Goal: Communication & Community: Participate in discussion

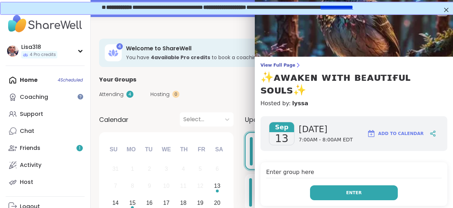
click at [352, 189] on span "Enter" at bounding box center [354, 192] width 16 height 6
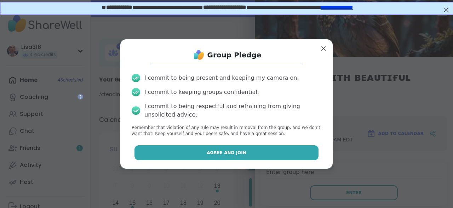
click at [275, 157] on button "Agree and Join" at bounding box center [226, 152] width 184 height 15
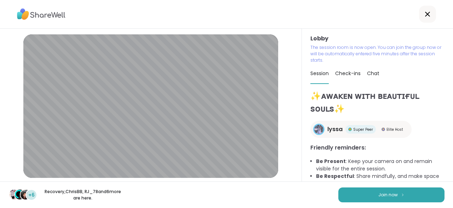
click at [302, 191] on div "+6 Recovery , [PERSON_NAME] , RJ_78 and 6 more are here. Join now" at bounding box center [226, 194] width 453 height 27
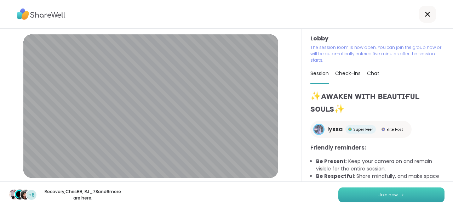
click at [393, 196] on span "Join now" at bounding box center [387, 194] width 19 height 6
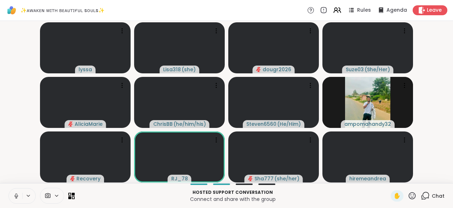
click at [427, 192] on icon at bounding box center [424, 195] width 9 height 9
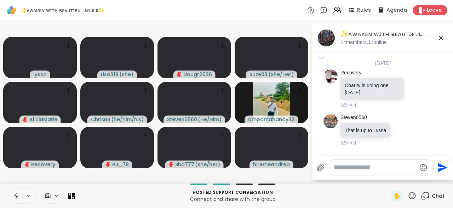
scroll to position [2011, 0]
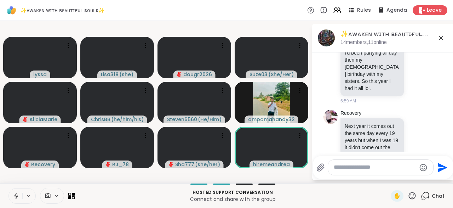
click at [349, 168] on textarea "Type your message" at bounding box center [374, 166] width 82 height 7
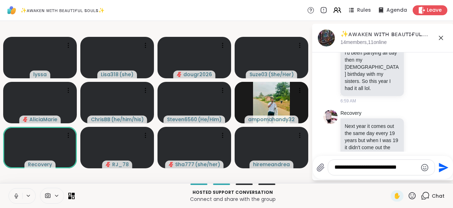
type textarea "**********"
click at [437, 172] on icon "Send" at bounding box center [442, 167] width 11 height 11
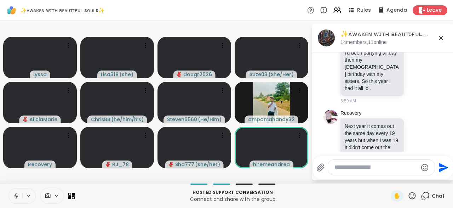
scroll to position [2055, 0]
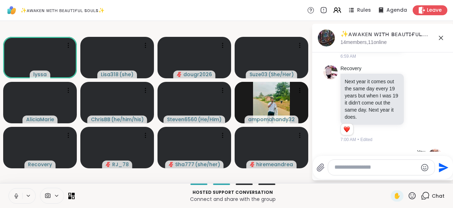
click at [343, 168] on textarea "Type your message" at bounding box center [375, 166] width 83 height 7
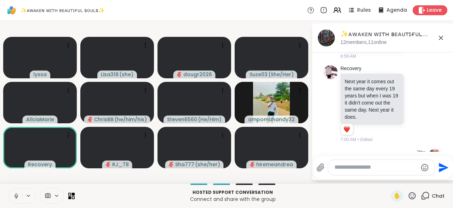
click at [341, 174] on div at bounding box center [381, 166] width 106 height 15
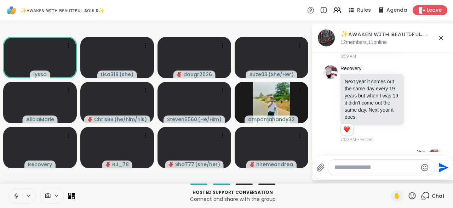
click at [341, 174] on div at bounding box center [381, 166] width 106 height 15
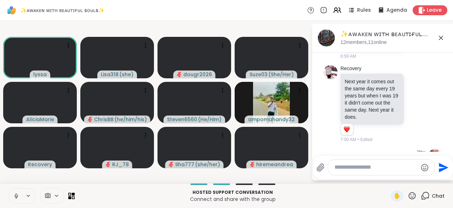
click at [341, 174] on div at bounding box center [381, 166] width 106 height 15
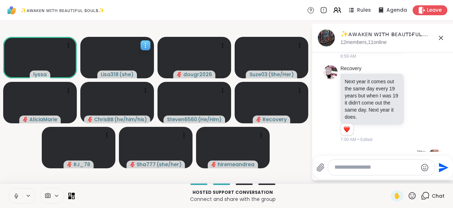
click at [147, 47] on icon at bounding box center [145, 45] width 7 height 7
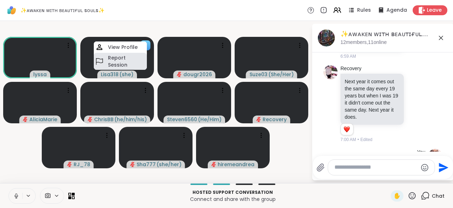
click at [126, 59] on h4 "Report Session" at bounding box center [126, 61] width 37 height 14
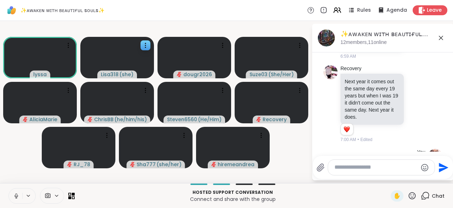
click at [29, 193] on icon at bounding box center [28, 195] width 6 height 6
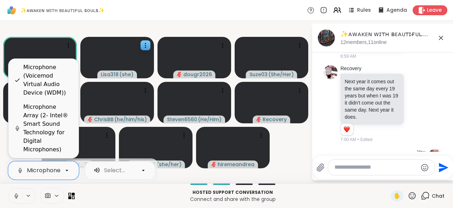
click at [65, 169] on icon at bounding box center [67, 170] width 6 height 6
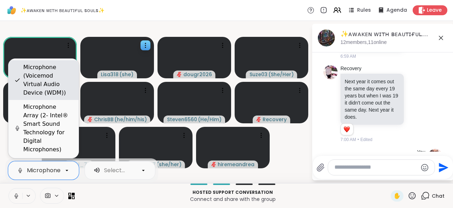
click at [59, 88] on div "Microphone (Voicemod Virtual Audio Device (WDM))" at bounding box center [48, 80] width 50 height 34
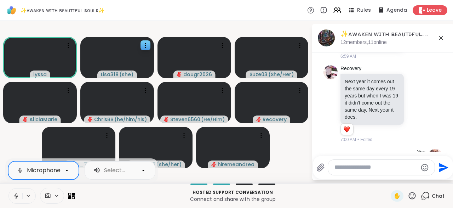
click at [66, 169] on icon at bounding box center [67, 170] width 6 height 6
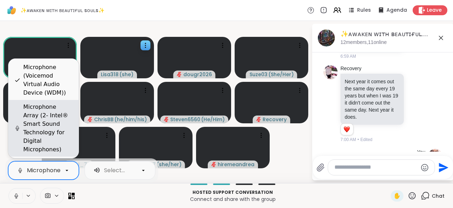
click at [35, 140] on div "Microphone Array (2- Intel® Smart Sound Technology for Digital Microphones)" at bounding box center [48, 128] width 50 height 51
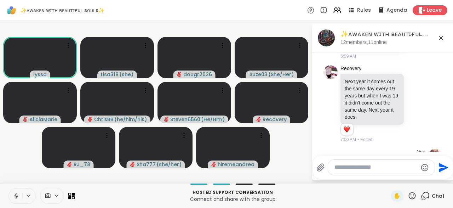
click at [277, 161] on video-player-container "lyssa Lisa318 ( she ) dougr2026 Suze03 ( She/Her ) [PERSON_NAME] ( he/him/his )…" at bounding box center [155, 102] width 303 height 156
click at [338, 11] on icon at bounding box center [335, 12] width 4 height 2
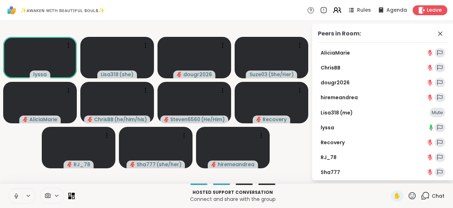
click at [338, 12] on icon at bounding box center [335, 12] width 4 height 2
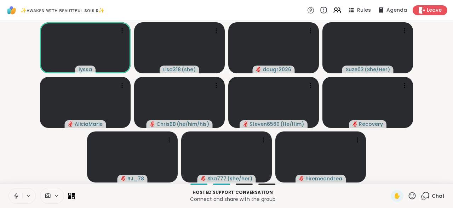
click at [324, 12] on icon at bounding box center [324, 12] width 0 height 0
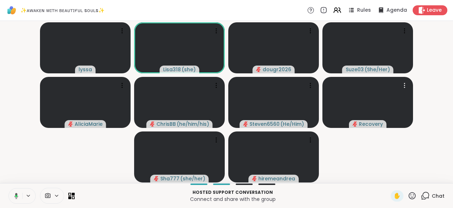
click at [16, 196] on icon at bounding box center [16, 195] width 2 height 2
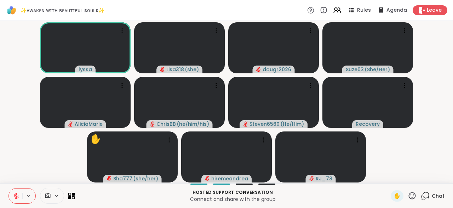
click at [411, 196] on icon at bounding box center [411, 195] width 9 height 9
click at [389, 180] on span "❤️" at bounding box center [391, 177] width 7 height 8
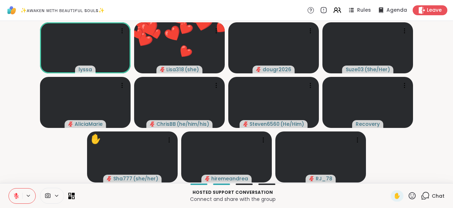
click at [410, 196] on icon at bounding box center [411, 195] width 9 height 9
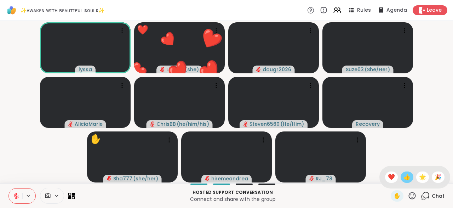
click at [405, 179] on span "👍" at bounding box center [406, 177] width 7 height 8
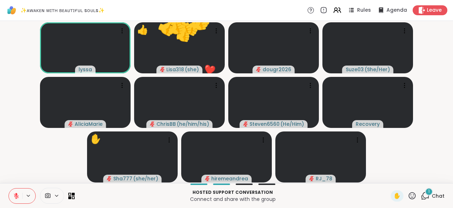
click at [412, 197] on icon at bounding box center [411, 195] width 9 height 9
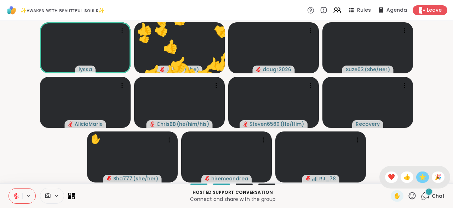
click at [420, 178] on span "🌟" at bounding box center [422, 177] width 7 height 8
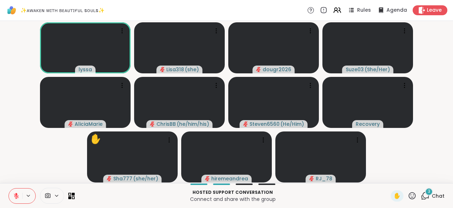
click at [427, 198] on icon at bounding box center [425, 195] width 7 height 6
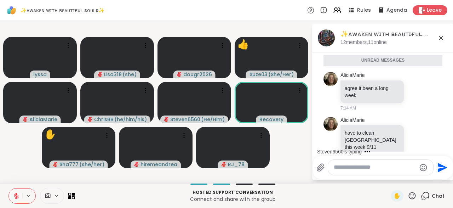
scroll to position [2221, 0]
click at [408, 116] on div "AliciaMarie have to clean grandma house this week [DATE] 7:14 AM" at bounding box center [383, 139] width 87 height 46
click at [412, 135] on div at bounding box center [416, 139] width 22 height 8
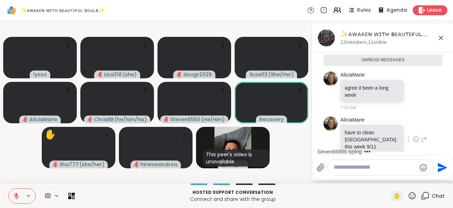
click at [415, 136] on icon at bounding box center [415, 138] width 5 height 5
click at [374, 121] on button "Select Reaction: Sad" at bounding box center [375, 128] width 14 height 14
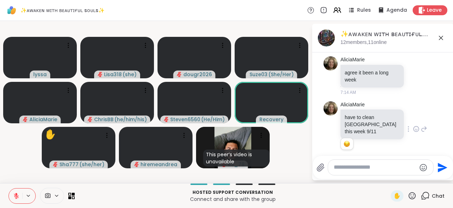
scroll to position [2285, 0]
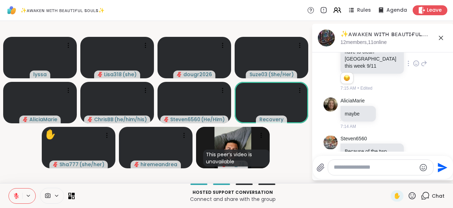
click at [417, 161] on icon at bounding box center [416, 164] width 6 height 7
click at [423, 135] on div "Steven6560 Because of the two eclipses this month there was a lot of energy eff…" at bounding box center [383, 165] width 87 height 60
click at [423, 161] on icon at bounding box center [423, 165] width 6 height 8
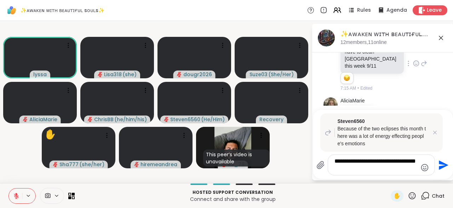
click at [423, 122] on span "Steven6560" at bounding box center [382, 120] width 91 height 7
click at [357, 175] on div "**********" at bounding box center [381, 165] width 106 height 20
click at [355, 169] on textarea "**********" at bounding box center [375, 164] width 83 height 14
type textarea "**********"
click at [441, 170] on icon "Send" at bounding box center [442, 164] width 11 height 11
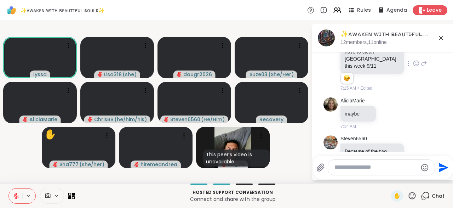
scroll to position [2378, 0]
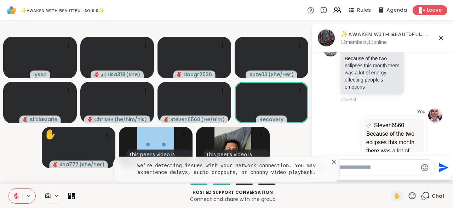
click at [333, 164] on icon at bounding box center [333, 161] width 7 height 7
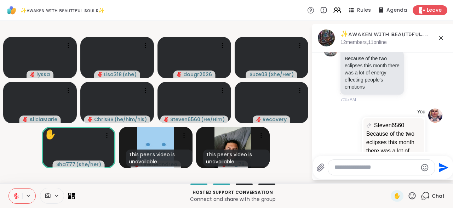
click at [414, 196] on icon at bounding box center [411, 195] width 9 height 9
click at [439, 176] on span "🎉" at bounding box center [437, 177] width 7 height 8
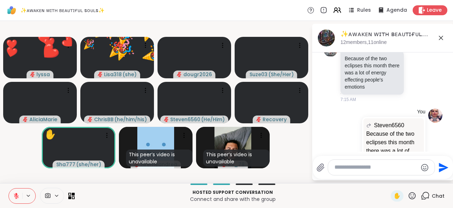
click at [413, 196] on icon at bounding box center [411, 195] width 9 height 9
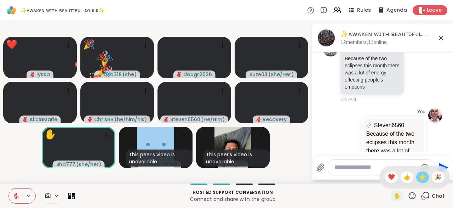
click at [420, 176] on span "🌟" at bounding box center [422, 177] width 7 height 8
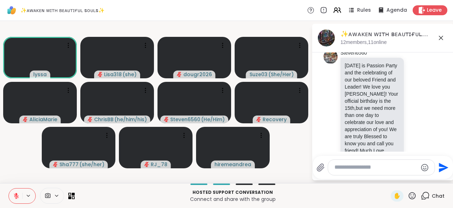
scroll to position [643, 0]
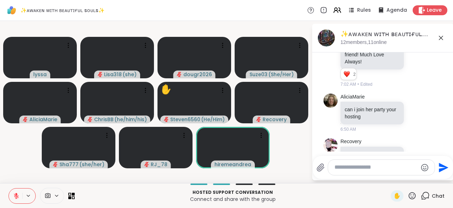
click at [299, 123] on video-player-container "lyssa Lisa318 ( she ) dougr2026 Suze03 ( She/Her ) [PERSON_NAME] ( he/him/his )…" at bounding box center [155, 102] width 303 height 156
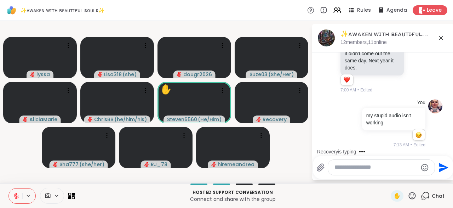
scroll to position [2115, 0]
click at [413, 196] on icon at bounding box center [411, 195] width 9 height 9
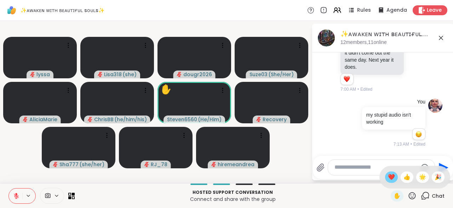
click at [388, 180] on span "❤️" at bounding box center [391, 177] width 7 height 8
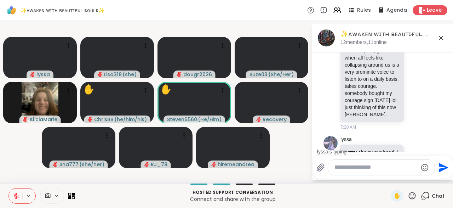
scroll to position [2599, 0]
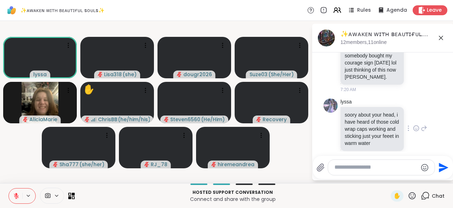
click at [408, 124] on div at bounding box center [408, 128] width 6 height 8
click at [423, 124] on icon at bounding box center [423, 128] width 6 height 8
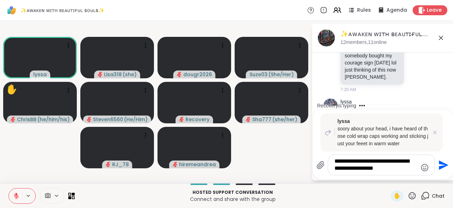
type textarea "**********"
click at [437, 168] on icon "Send" at bounding box center [442, 164] width 11 height 11
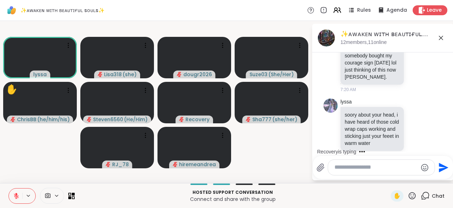
scroll to position [2692, 0]
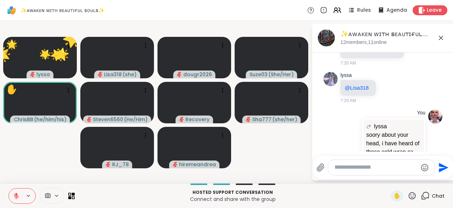
click at [413, 196] on icon at bounding box center [411, 195] width 9 height 9
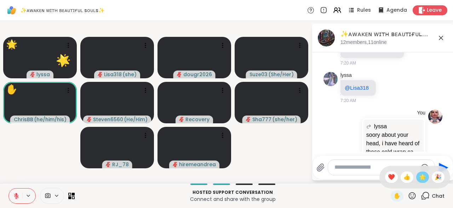
click at [418, 182] on div "🌟" at bounding box center [422, 176] width 13 height 11
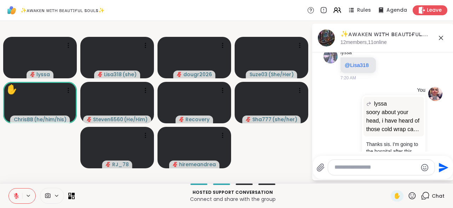
scroll to position [2716, 0]
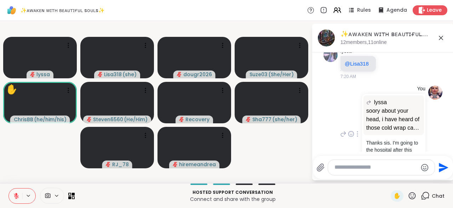
click at [431, 82] on div "You [PERSON_NAME] about your head, i have heard of those cold wrap caps working…" at bounding box center [382, 133] width 119 height 103
click at [339, 129] on div at bounding box center [349, 133] width 22 height 8
click at [342, 129] on icon at bounding box center [343, 133] width 6 height 8
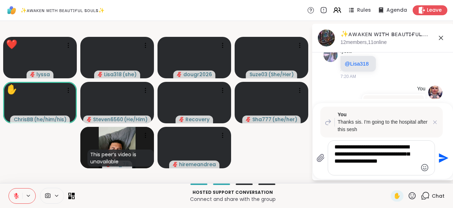
type textarea "**********"
click at [440, 161] on icon "Send" at bounding box center [443, 158] width 10 height 10
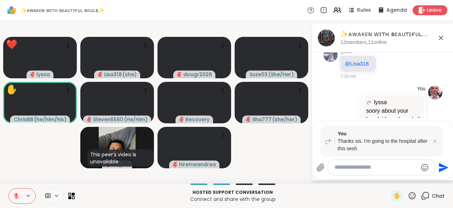
scroll to position [2881, 0]
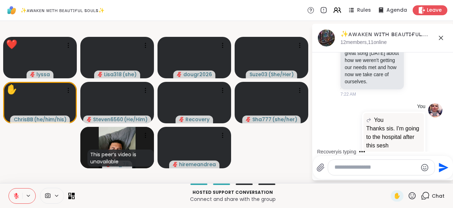
click at [415, 197] on icon at bounding box center [411, 195] width 7 height 7
click at [388, 183] on div "✋ ❤️ 👍 🌟 🎉" at bounding box center [414, 176] width 71 height 23
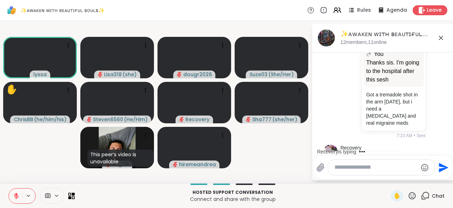
click at [411, 173] on div at bounding box center [408, 177] width 6 height 8
click at [422, 173] on icon at bounding box center [423, 177] width 6 height 8
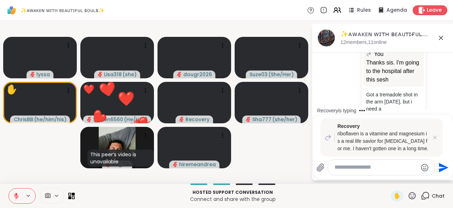
click at [344, 168] on textarea "Type your message" at bounding box center [375, 166] width 83 height 7
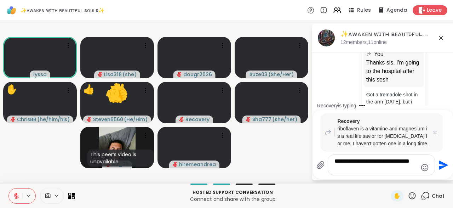
scroll to position [3038, 0]
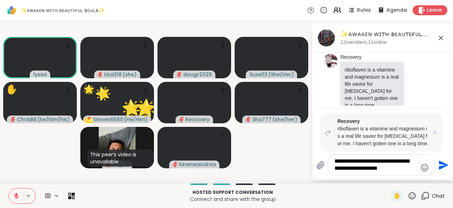
type textarea "**********"
click at [442, 170] on icon "Send" at bounding box center [442, 164] width 11 height 11
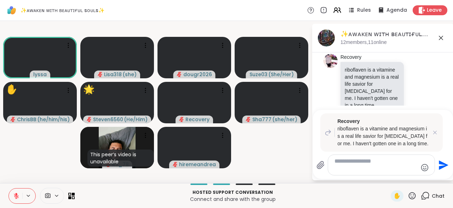
scroll to position [3084, 0]
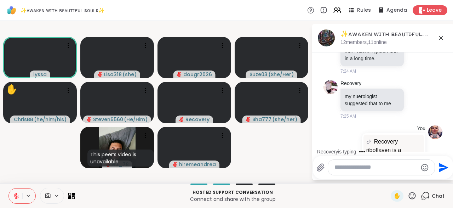
click at [411, 199] on icon at bounding box center [411, 195] width 9 height 9
click at [388, 181] on span "❤️" at bounding box center [391, 177] width 7 height 8
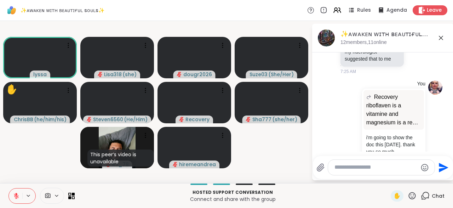
click at [408, 193] on icon at bounding box center [407, 196] width 1 height 6
click at [414, 193] on icon at bounding box center [415, 195] width 5 height 5
click at [359, 178] on button "Select Reaction: Heart" at bounding box center [360, 185] width 14 height 14
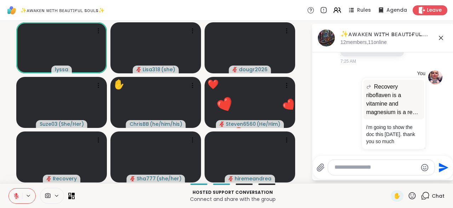
click at [409, 199] on icon at bounding box center [411, 195] width 9 height 9
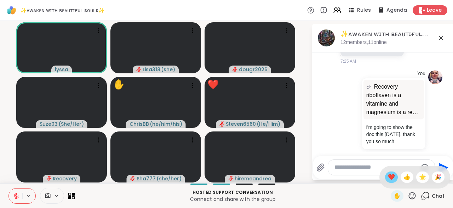
click at [387, 182] on div "❤️" at bounding box center [391, 176] width 13 height 11
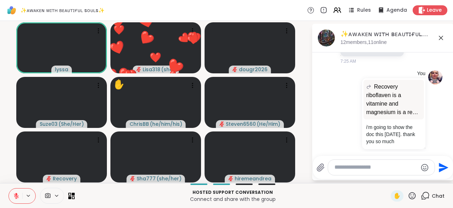
click at [412, 199] on icon at bounding box center [411, 195] width 9 height 9
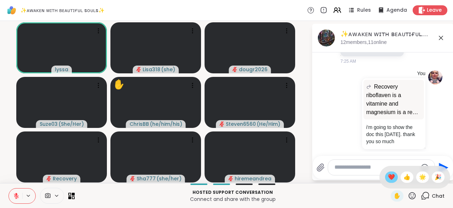
click at [388, 181] on span "❤️" at bounding box center [391, 177] width 7 height 8
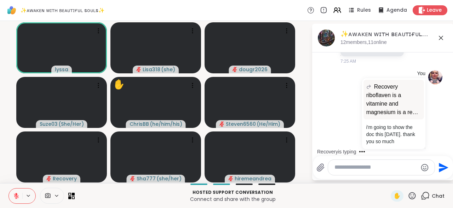
scroll to position [3205, 0]
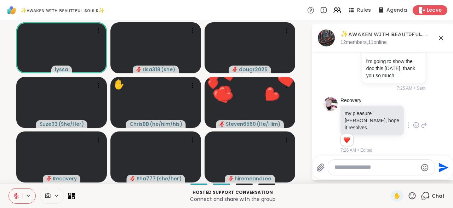
click at [412, 185] on div at bounding box center [416, 189] width 22 height 8
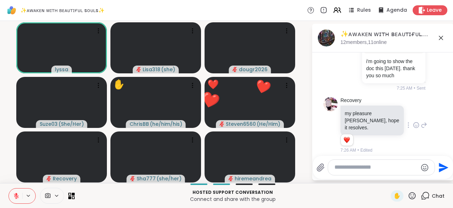
click at [425, 185] on icon at bounding box center [423, 189] width 6 height 8
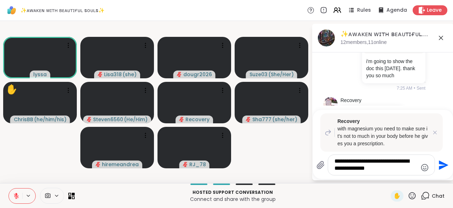
type textarea "**********"
click at [438, 174] on div "**********" at bounding box center [382, 164] width 133 height 21
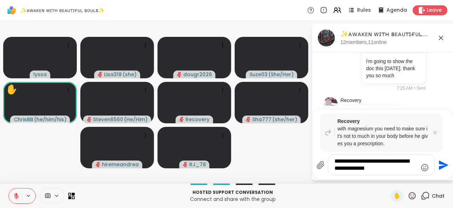
click at [439, 167] on icon "Send" at bounding box center [443, 165] width 10 height 10
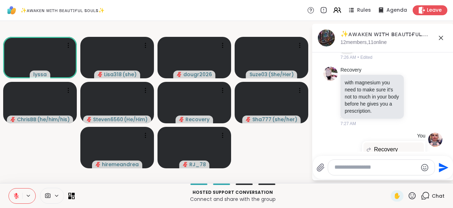
scroll to position [3308, 0]
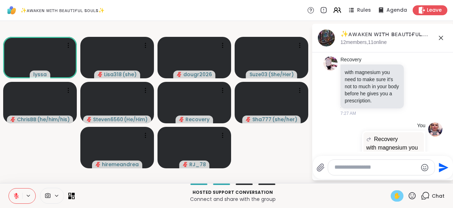
click at [397, 201] on div "✋" at bounding box center [396, 195] width 13 height 11
click at [399, 200] on div "✋" at bounding box center [396, 195] width 13 height 11
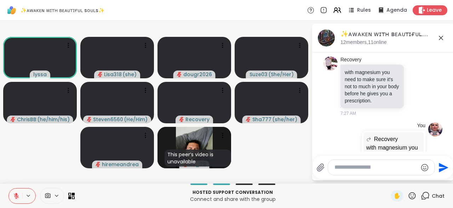
click at [414, 198] on icon at bounding box center [411, 195] width 7 height 7
click at [389, 183] on div "✋ ❤️ 👍 🌟 🎉" at bounding box center [414, 176] width 71 height 23
click at [413, 198] on icon at bounding box center [411, 195] width 9 height 9
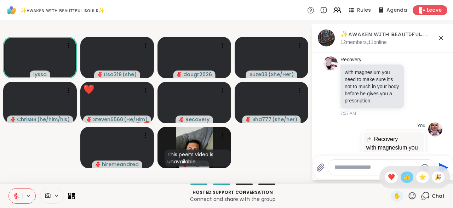
click at [405, 181] on span "👍" at bounding box center [406, 177] width 7 height 8
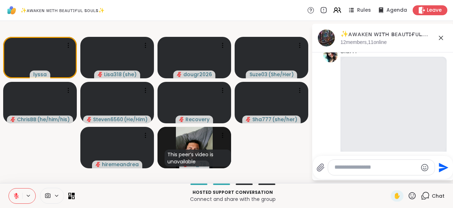
scroll to position [3485, 0]
click at [412, 199] on icon at bounding box center [411, 195] width 7 height 7
click at [389, 180] on span "❤️" at bounding box center [391, 177] width 7 height 8
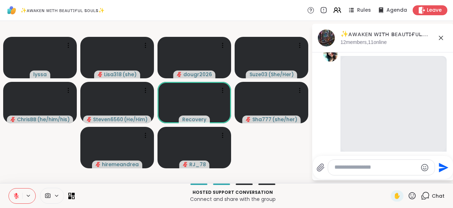
click at [354, 169] on textarea "Type your message" at bounding box center [375, 166] width 83 height 7
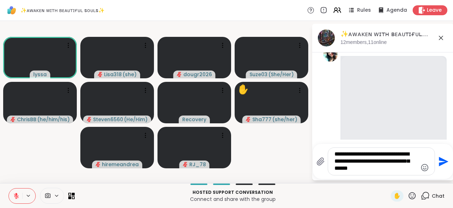
type textarea "**********"
click at [439, 167] on icon "Send" at bounding box center [442, 161] width 11 height 11
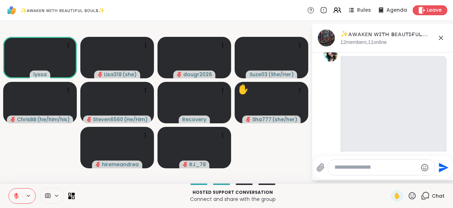
scroll to position [3554, 0]
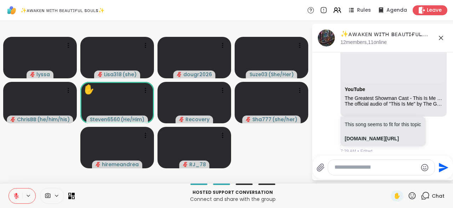
click at [274, 155] on video-player-container "lyssa Lisa318 ( she ) dougr2026 Suze03 ( She/Her ) [PERSON_NAME] ( he/him/his )…" at bounding box center [155, 102] width 303 height 156
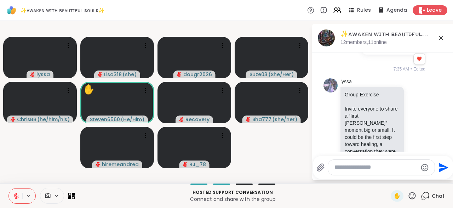
scroll to position [3715, 0]
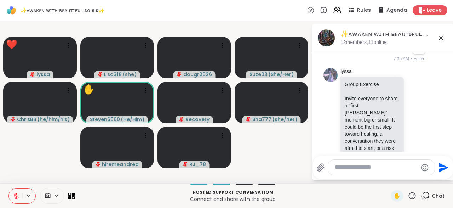
click at [414, 196] on icon at bounding box center [411, 195] width 9 height 9
click at [404, 181] on span "👍" at bounding box center [406, 177] width 7 height 8
click at [395, 196] on span "✋" at bounding box center [396, 195] width 7 height 8
click at [394, 197] on span "✋" at bounding box center [396, 195] width 7 height 8
click at [412, 198] on icon at bounding box center [411, 195] width 9 height 9
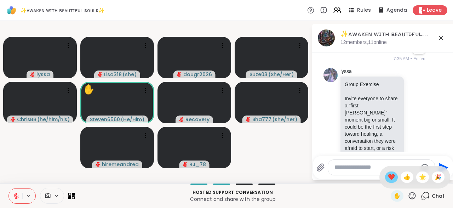
click at [388, 178] on span "❤️" at bounding box center [391, 177] width 7 height 8
click at [347, 169] on textarea "Type your message" at bounding box center [375, 166] width 83 height 7
click at [347, 168] on textarea "Type your message" at bounding box center [375, 166] width 83 height 7
click at [348, 172] on div at bounding box center [381, 166] width 106 height 15
click at [340, 175] on div at bounding box center [381, 166] width 106 height 15
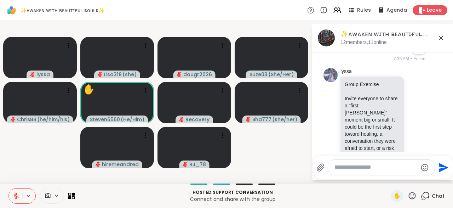
click at [341, 165] on textarea "Type your message" at bounding box center [375, 166] width 83 height 7
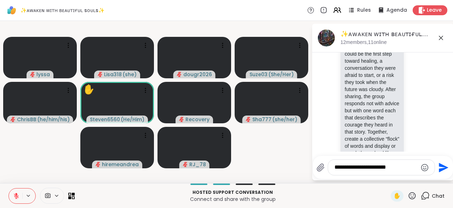
type textarea "**********"
click at [440, 172] on icon "Send" at bounding box center [442, 167] width 11 height 11
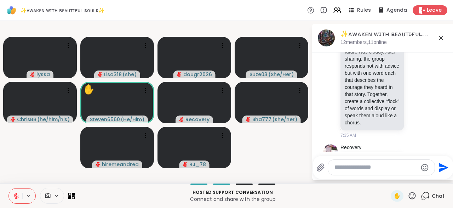
click at [413, 197] on icon at bounding box center [411, 195] width 7 height 7
click at [388, 180] on span "❤️" at bounding box center [391, 177] width 7 height 8
click at [411, 200] on icon at bounding box center [411, 195] width 9 height 9
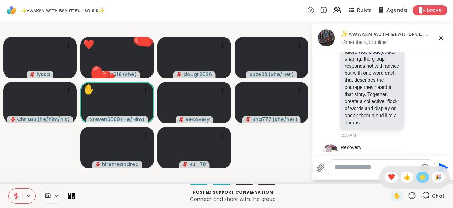
click at [421, 179] on span "🌟" at bounding box center [422, 177] width 7 height 8
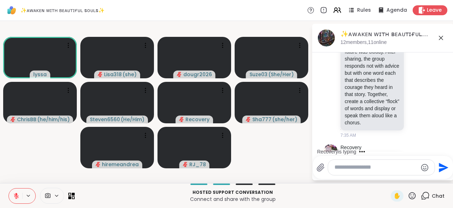
click at [346, 170] on textarea "Type your message" at bounding box center [375, 166] width 83 height 7
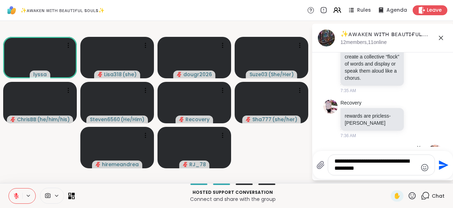
type textarea "**********"
click at [439, 170] on icon "Send" at bounding box center [442, 164] width 11 height 11
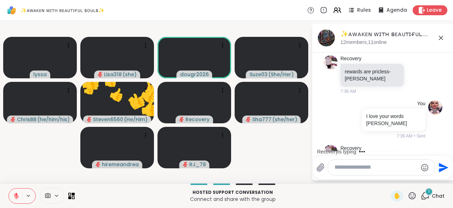
scroll to position [3973, 0]
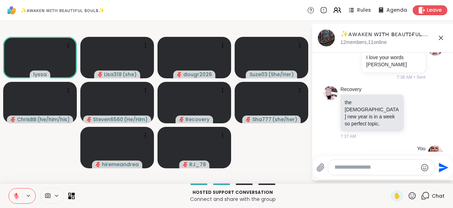
click at [20, 196] on button at bounding box center [15, 195] width 13 height 15
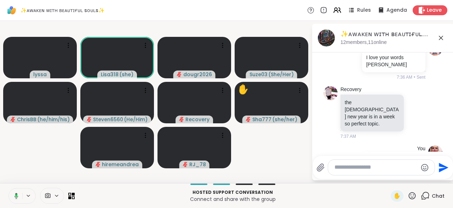
scroll to position [4058, 0]
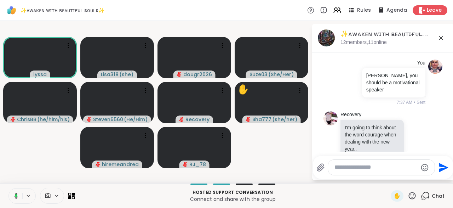
click at [14, 196] on icon at bounding box center [15, 195] width 6 height 6
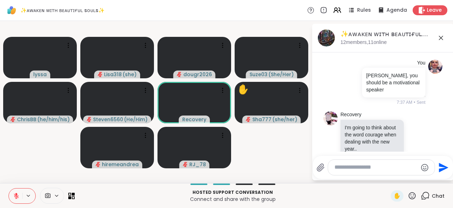
click at [13, 196] on icon at bounding box center [16, 195] width 6 height 6
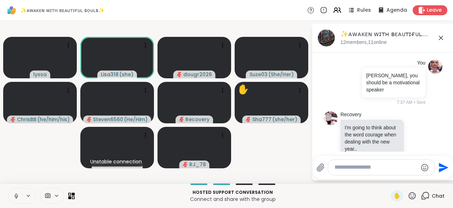
click at [10, 194] on button at bounding box center [15, 195] width 13 height 15
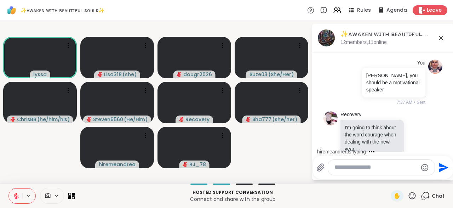
scroll to position [4103, 0]
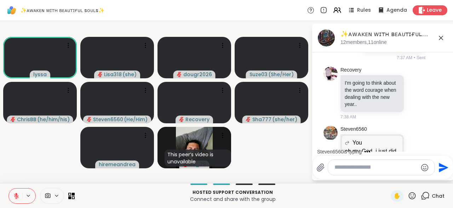
click at [341, 171] on textarea "Type your message" at bounding box center [375, 166] width 83 height 7
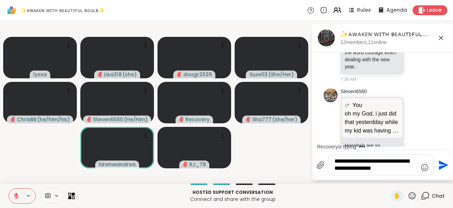
scroll to position [4190, 0]
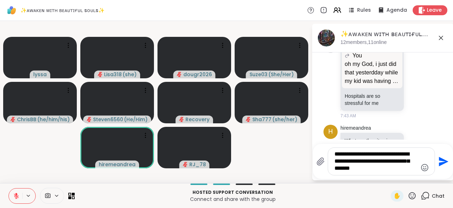
type textarea "**********"
click at [438, 166] on icon "Send" at bounding box center [443, 161] width 10 height 10
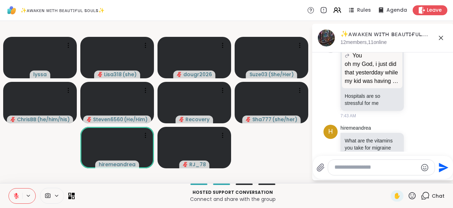
scroll to position [4244, 0]
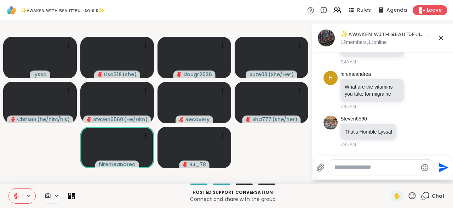
click at [411, 201] on div "✋" at bounding box center [403, 195] width 26 height 11
click at [412, 199] on icon at bounding box center [411, 195] width 9 height 9
click at [388, 174] on span "❤️" at bounding box center [391, 177] width 7 height 8
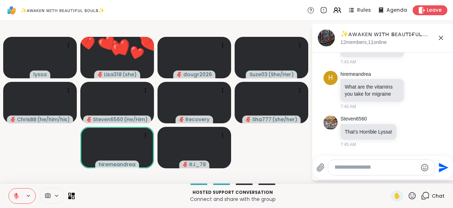
click at [410, 199] on icon at bounding box center [411, 195] width 9 height 9
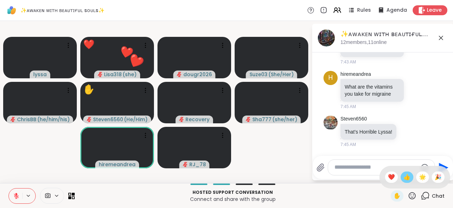
click at [405, 180] on span "👍" at bounding box center [406, 177] width 7 height 8
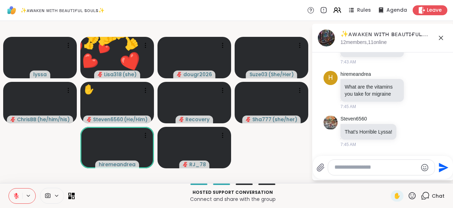
click at [411, 202] on div "Hosted support conversation Connect and share with the group ✋ Chat" at bounding box center [226, 195] width 453 height 25
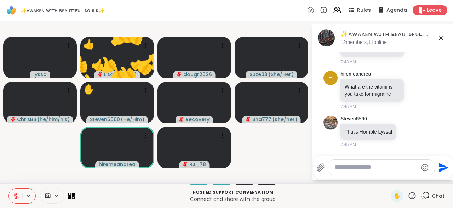
click at [411, 201] on div "✋" at bounding box center [403, 195] width 26 height 11
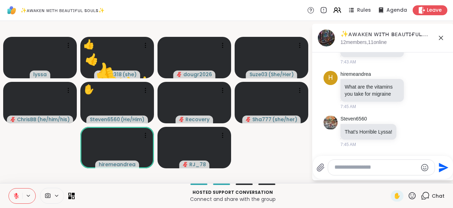
click at [409, 196] on icon at bounding box center [411, 195] width 7 height 7
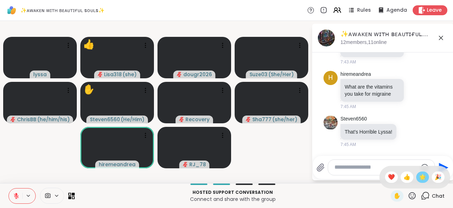
click at [420, 179] on span "🌟" at bounding box center [422, 177] width 7 height 8
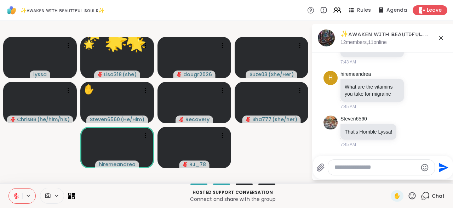
click at [411, 200] on icon at bounding box center [411, 195] width 9 height 9
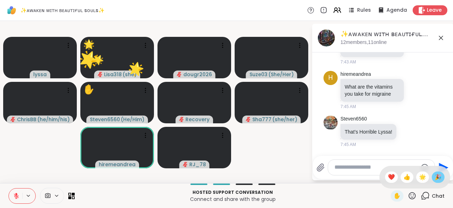
click at [436, 177] on span "🎉" at bounding box center [437, 177] width 7 height 8
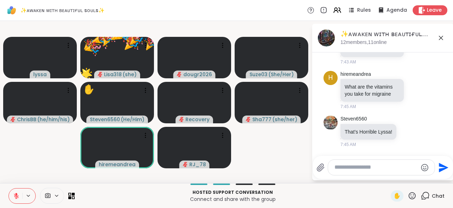
click at [411, 197] on icon at bounding box center [411, 195] width 9 height 9
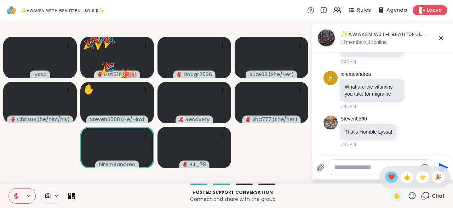
click at [388, 178] on span "❤️" at bounding box center [391, 177] width 7 height 8
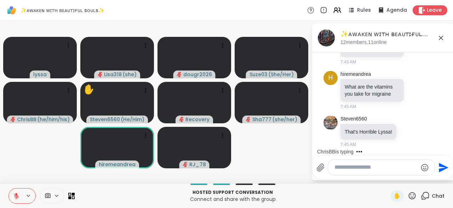
click at [410, 196] on icon at bounding box center [411, 195] width 9 height 9
click at [404, 179] on span "👍" at bounding box center [406, 177] width 7 height 8
click at [347, 168] on textarea "Type your message" at bounding box center [375, 166] width 83 height 7
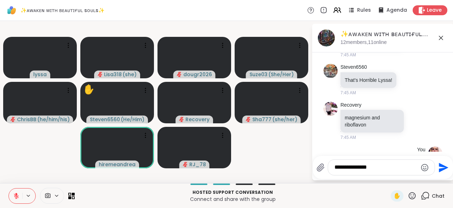
type textarea "**********"
click at [441, 169] on icon "Send" at bounding box center [443, 167] width 10 height 10
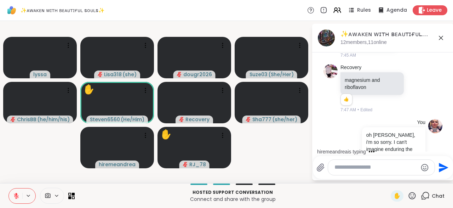
scroll to position [4343, 0]
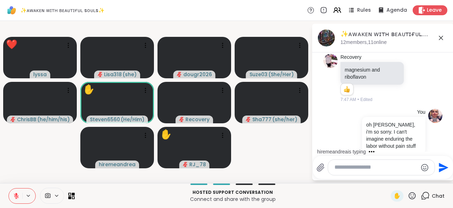
click at [342, 170] on textarea "Type your message" at bounding box center [375, 166] width 83 height 7
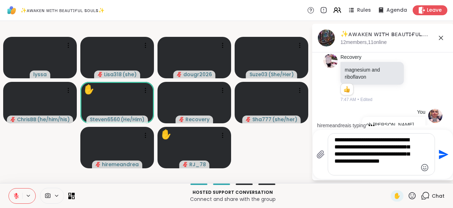
type textarea "**********"
click at [438, 160] on button "Send" at bounding box center [443, 154] width 16 height 16
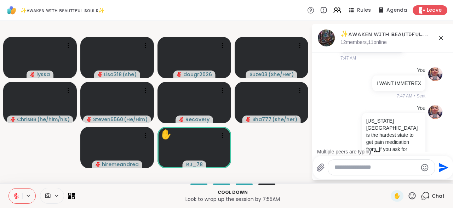
scroll to position [4550, 0]
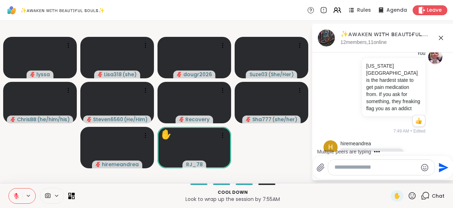
click at [414, 198] on icon at bounding box center [411, 195] width 7 height 7
click at [420, 179] on span "🌟" at bounding box center [422, 177] width 7 height 8
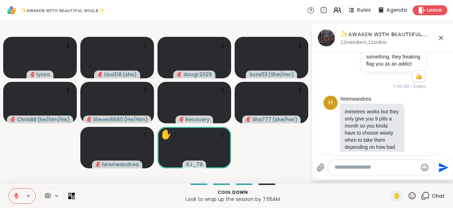
click at [340, 169] on textarea "Type your message" at bounding box center [375, 166] width 83 height 7
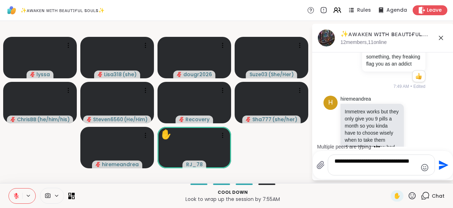
type textarea "**********"
click at [437, 171] on button "Send" at bounding box center [443, 165] width 16 height 16
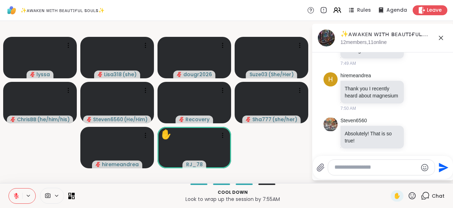
scroll to position [4750, 0]
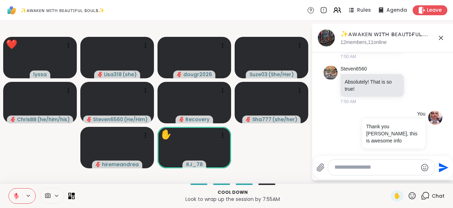
click at [412, 196] on icon at bounding box center [411, 195] width 9 height 9
click at [388, 184] on div "✋ ❤️ 👍 🌟 🎉" at bounding box center [414, 176] width 71 height 23
click at [411, 196] on icon at bounding box center [411, 195] width 9 height 9
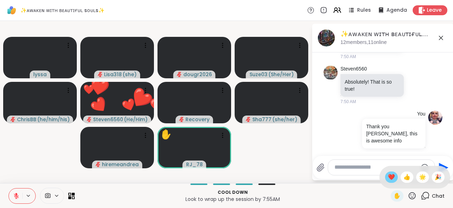
click at [390, 176] on span "❤️" at bounding box center [391, 177] width 7 height 8
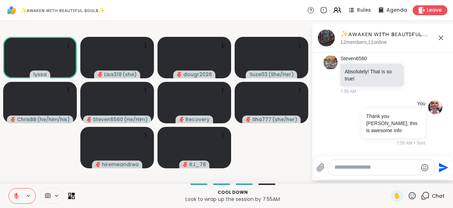
click at [411, 196] on icon at bounding box center [411, 195] width 9 height 9
click at [388, 181] on div "❤️" at bounding box center [391, 176] width 13 height 11
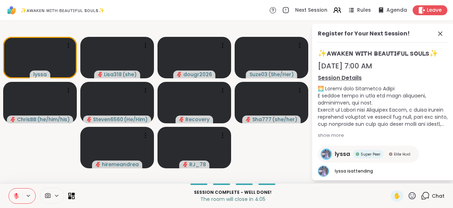
click at [437, 39] on div "Register for Your Next Session!" at bounding box center [383, 35] width 130 height 13
click at [436, 36] on icon at bounding box center [440, 33] width 8 height 8
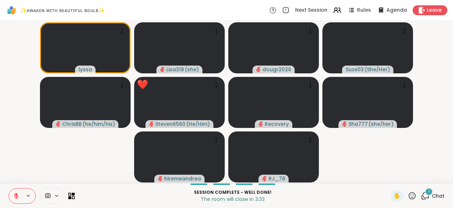
click at [412, 198] on icon at bounding box center [411, 195] width 9 height 9
click at [385, 175] on div "❤️" at bounding box center [391, 176] width 13 height 11
click at [393, 198] on div "✋" at bounding box center [396, 195] width 13 height 11
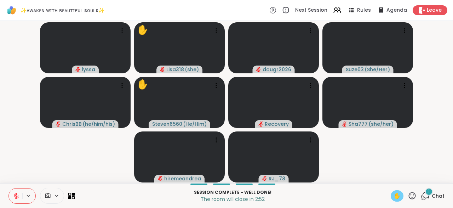
click at [16, 199] on icon at bounding box center [16, 195] width 6 height 6
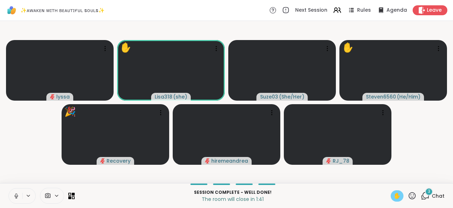
click at [13, 196] on icon at bounding box center [16, 195] width 6 height 6
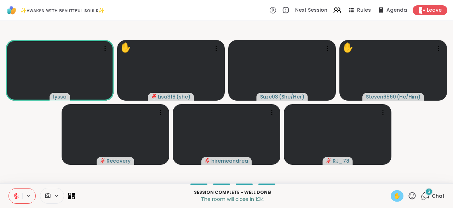
click at [425, 198] on icon at bounding box center [424, 195] width 9 height 9
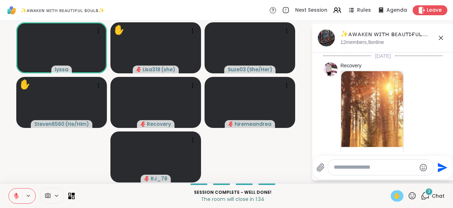
scroll to position [4965, 0]
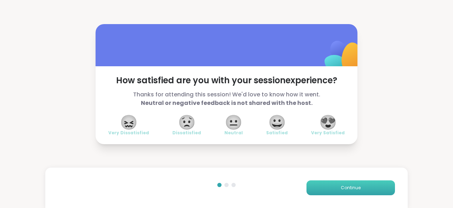
click at [346, 190] on span "Continue" at bounding box center [351, 187] width 20 height 6
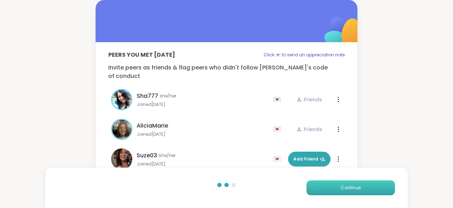
click at [365, 186] on button "Continue" at bounding box center [350, 187] width 88 height 15
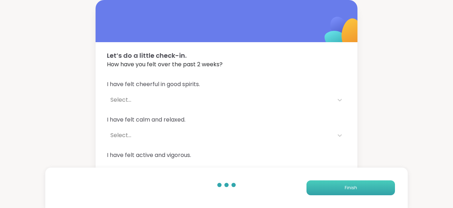
click at [359, 194] on button "Finish" at bounding box center [350, 187] width 88 height 15
